Goal: Find specific page/section: Find specific page/section

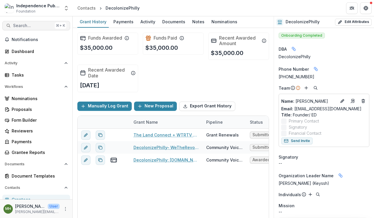
click at [33, 25] on span "Search..." at bounding box center [32, 25] width 39 height 5
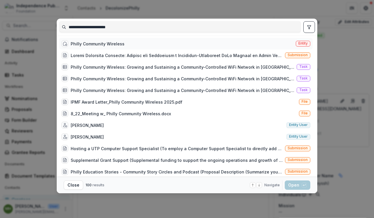
type input "**********"
click at [306, 44] on span "Entity" at bounding box center [303, 44] width 15 height 6
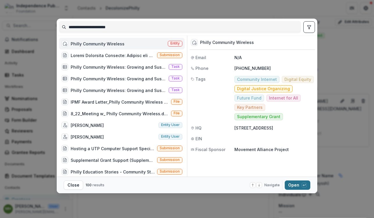
click at [291, 185] on button "Open with enter key" at bounding box center [298, 184] width 26 height 9
